Goal: Navigation & Orientation: Find specific page/section

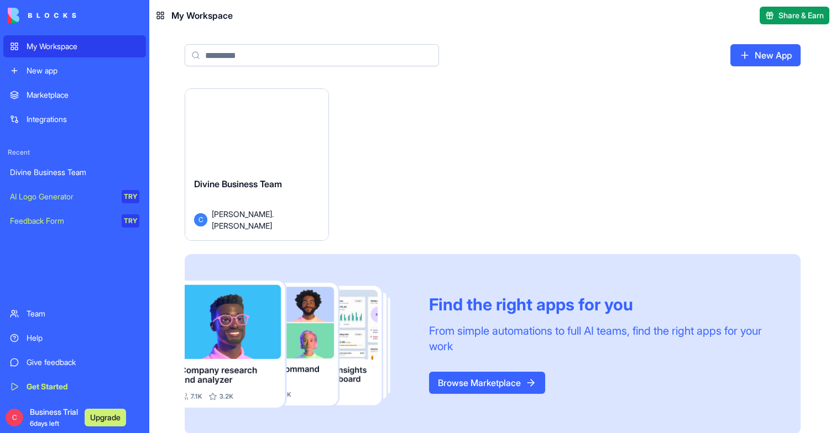
click at [258, 169] on div "Launch" at bounding box center [256, 134] width 143 height 90
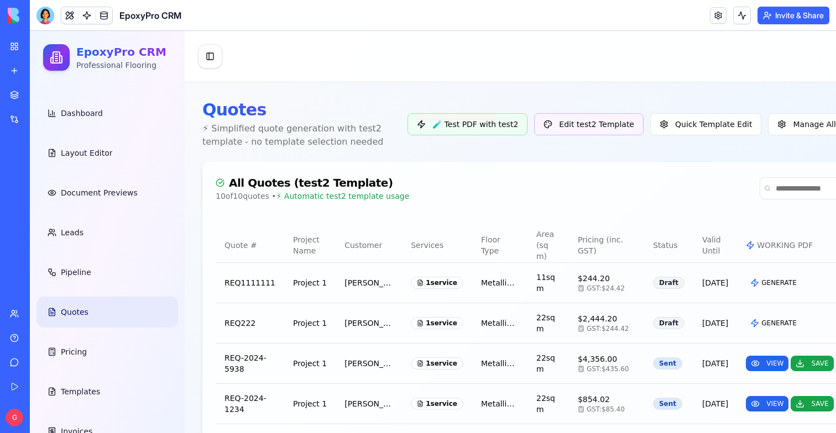
scroll to position [373, 0]
